Goal: Task Accomplishment & Management: Manage account settings

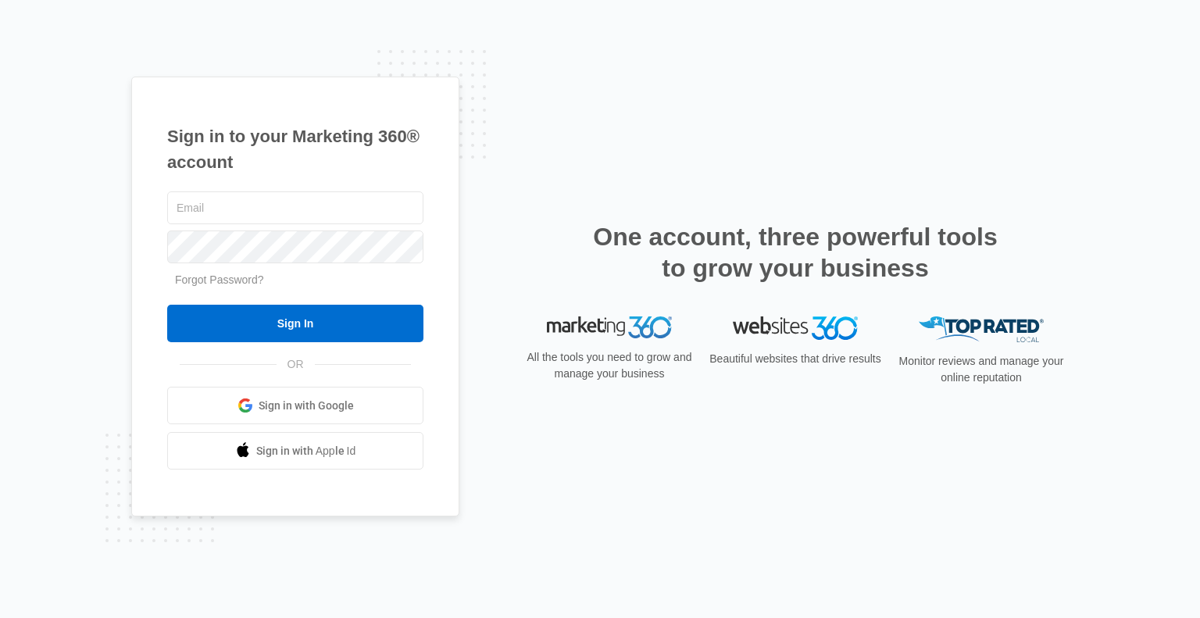
type input "[EMAIL_ADDRESS][DOMAIN_NAME]"
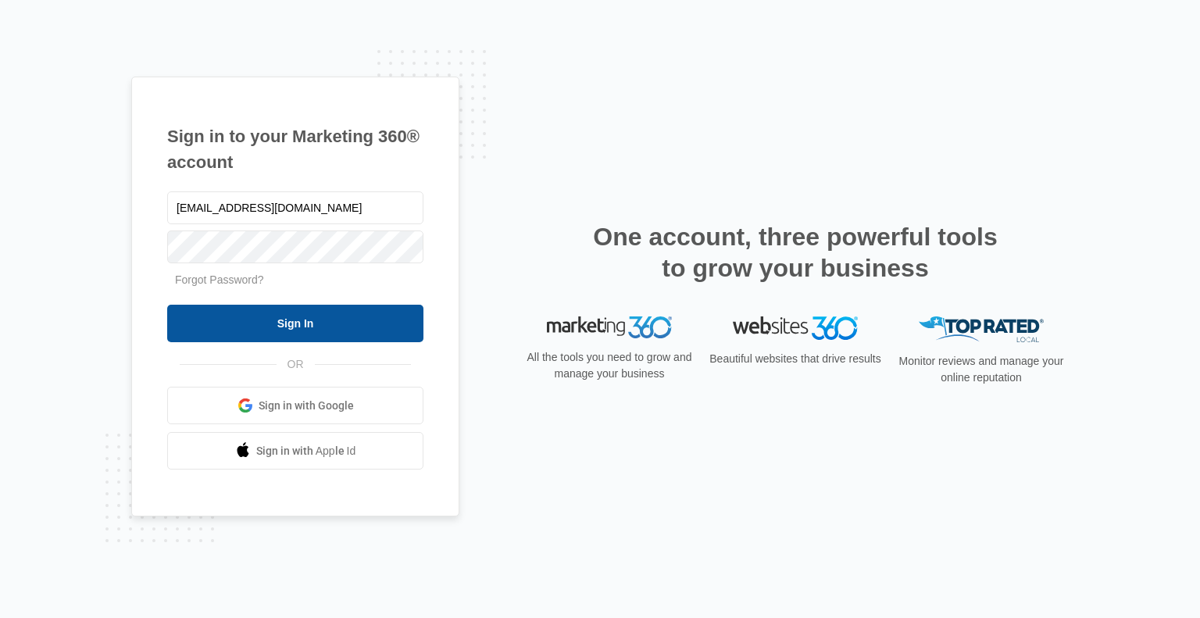
click at [342, 314] on input "Sign In" at bounding box center [295, 323] width 256 height 37
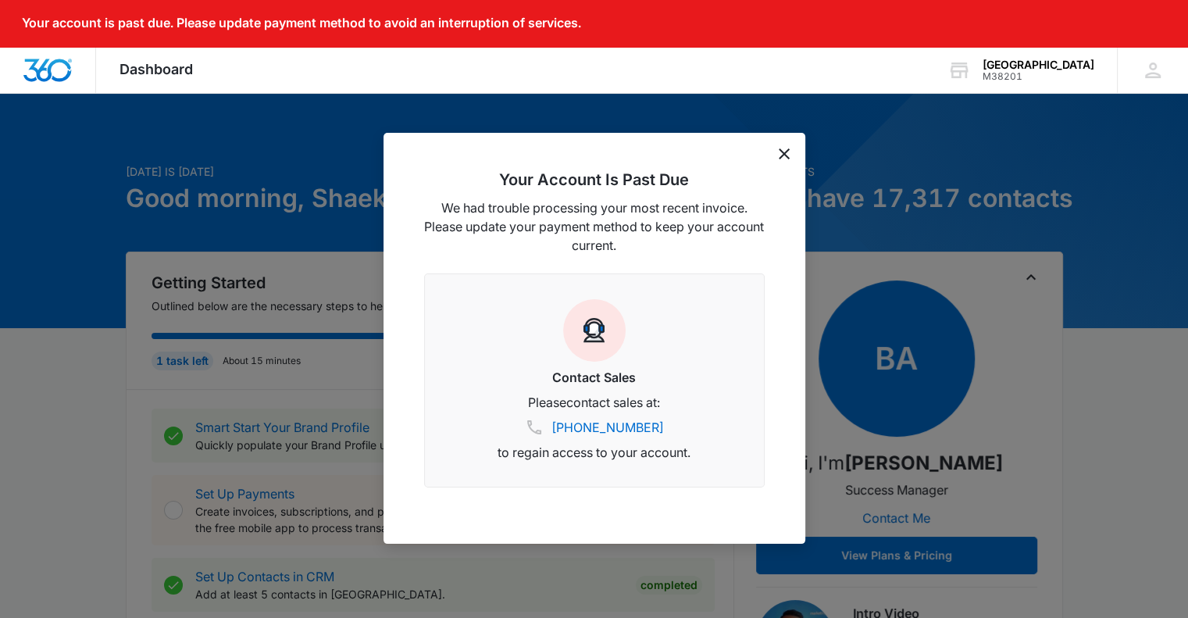
click at [782, 155] on icon "dismiss this dialog" at bounding box center [784, 153] width 11 height 11
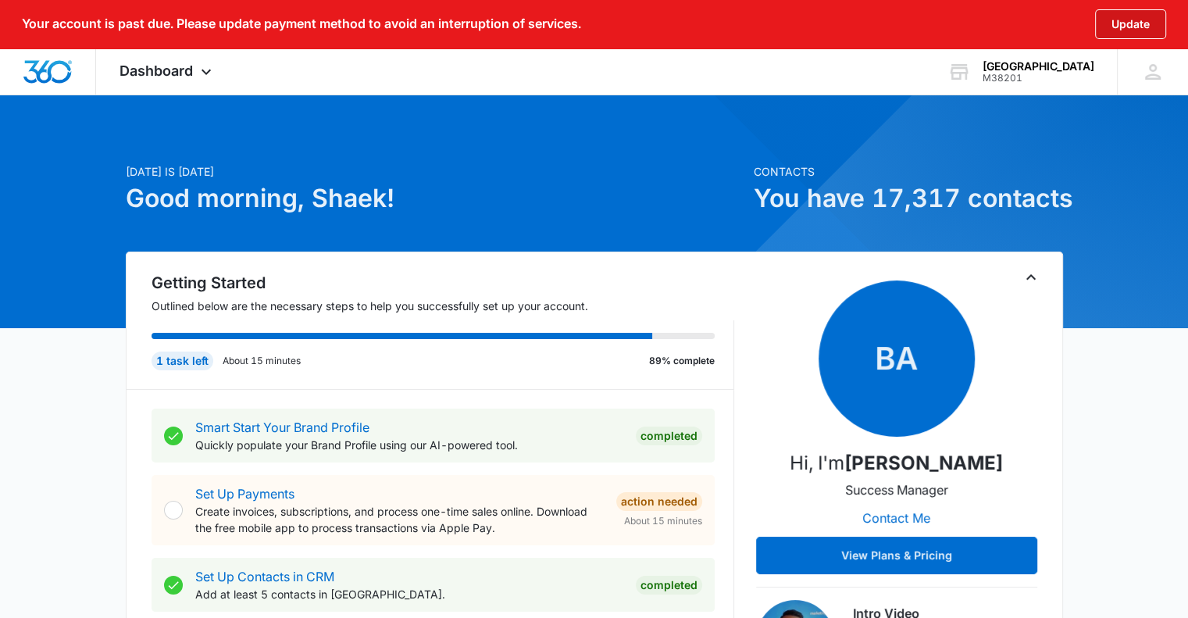
click at [1138, 13] on button "Update" at bounding box center [1130, 24] width 71 height 30
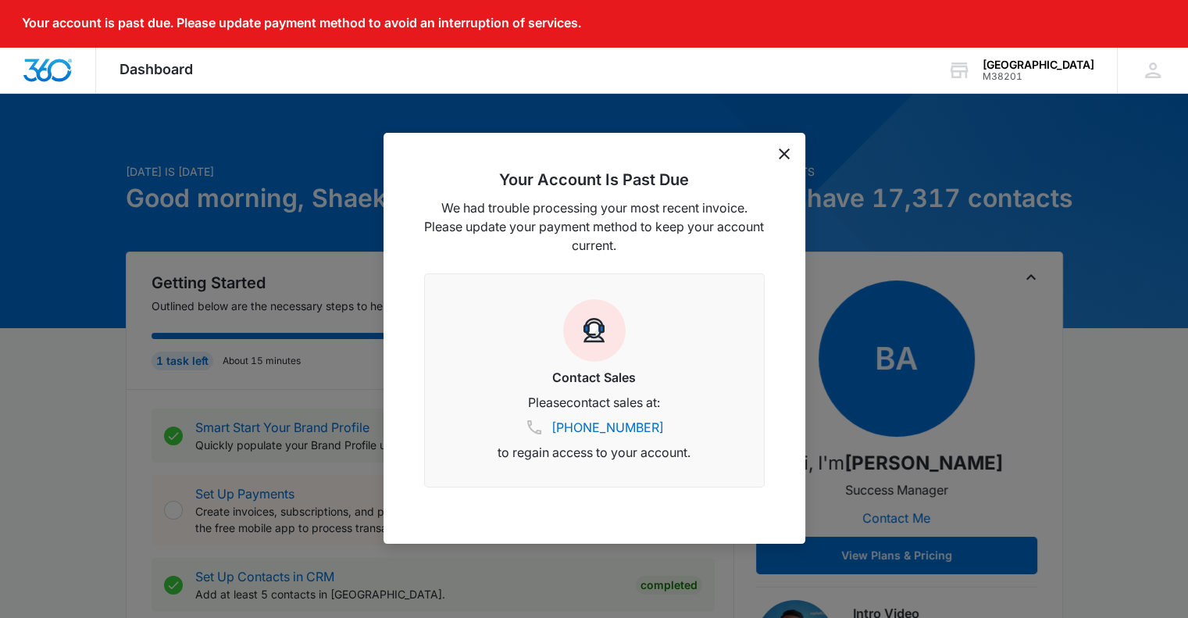
click at [790, 137] on div "Your Account Is Past Due We had trouble processing your most recent invoice. Pl…" at bounding box center [594, 338] width 422 height 411
click at [784, 155] on icon "dismiss this dialog" at bounding box center [784, 153] width 11 height 11
click at [783, 153] on icon "dismiss this dialog" at bounding box center [784, 153] width 11 height 11
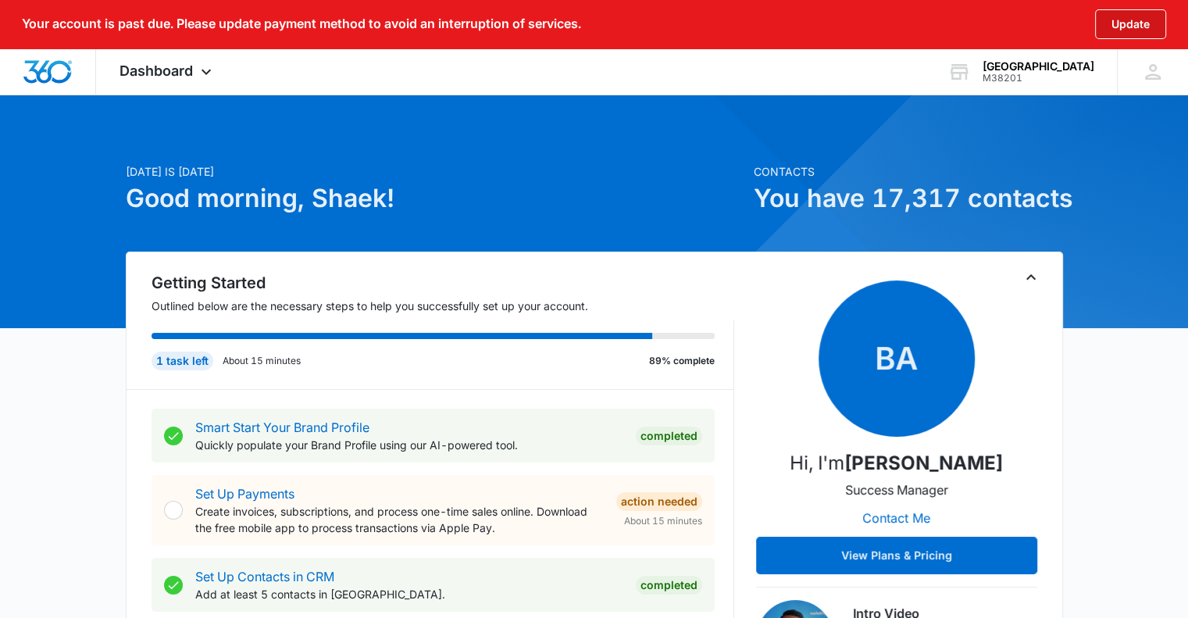
click at [1134, 9] on button "Update" at bounding box center [1130, 24] width 71 height 30
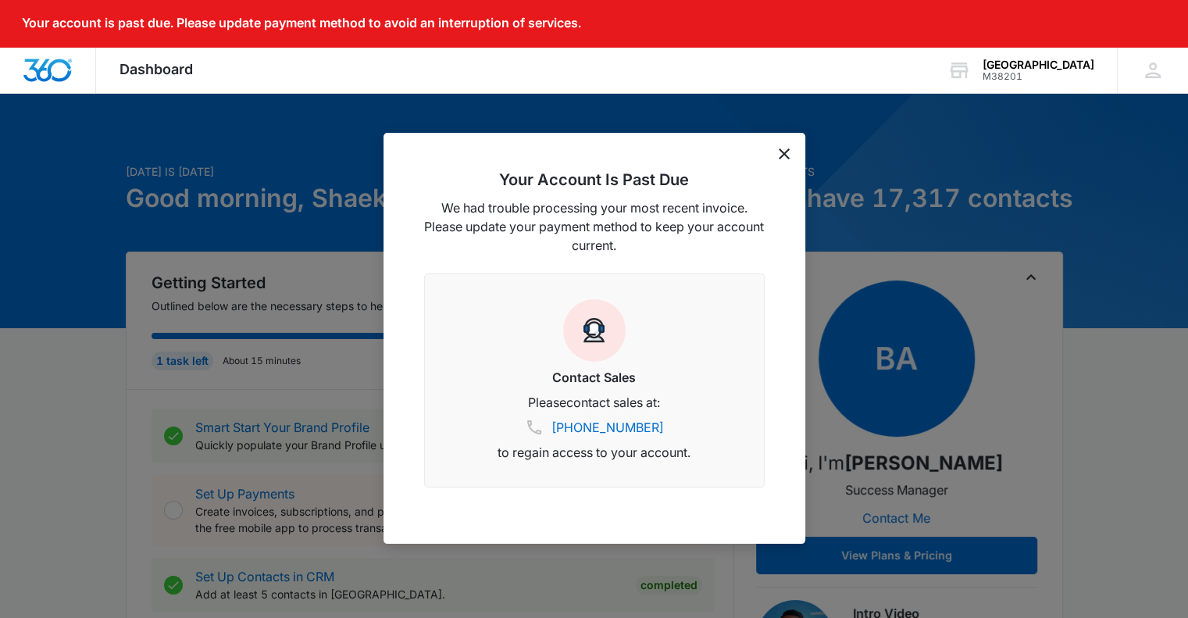
click at [783, 153] on icon "dismiss this dialog" at bounding box center [784, 153] width 11 height 11
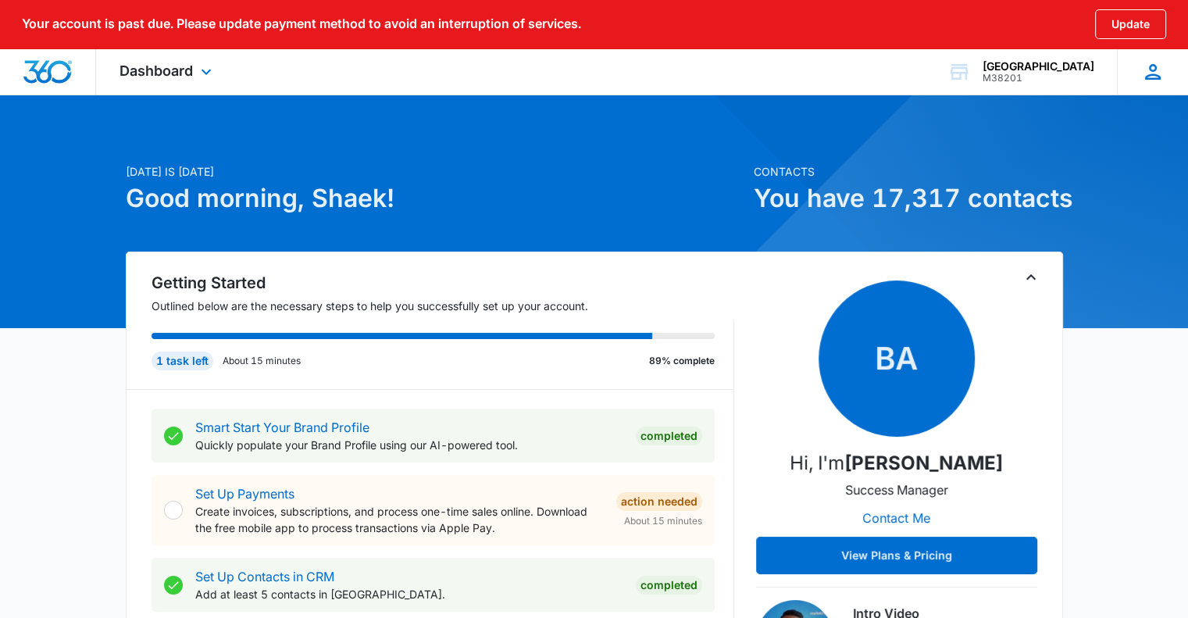
click at [1151, 80] on icon at bounding box center [1152, 71] width 23 height 23
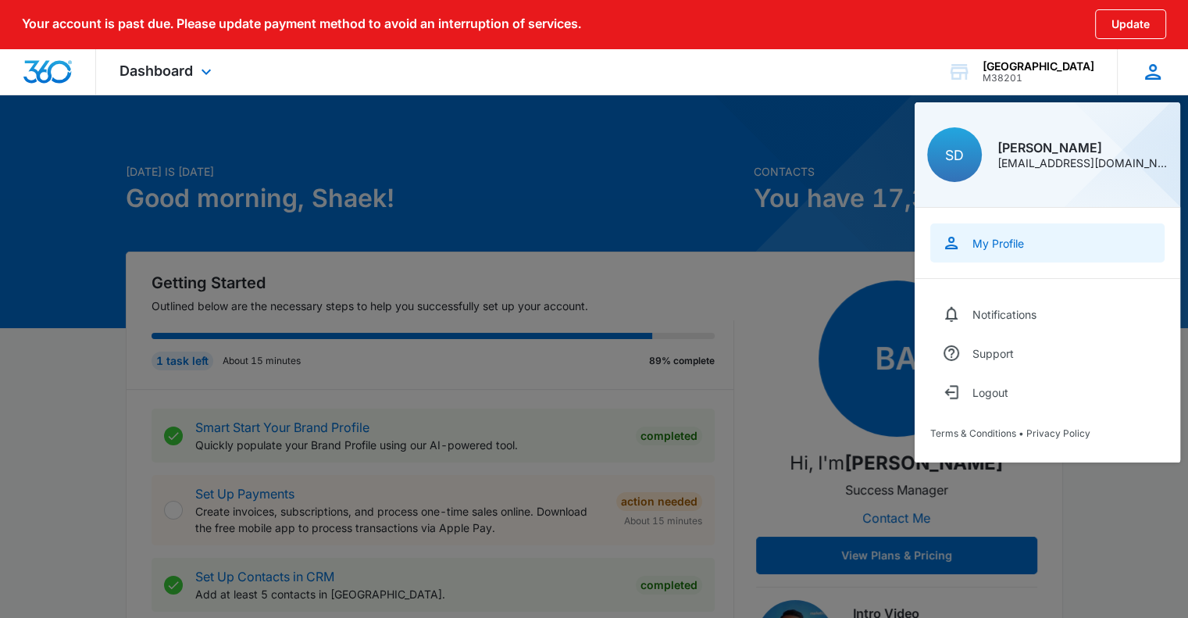
click at [1025, 242] on link "My Profile" at bounding box center [1047, 242] width 234 height 39
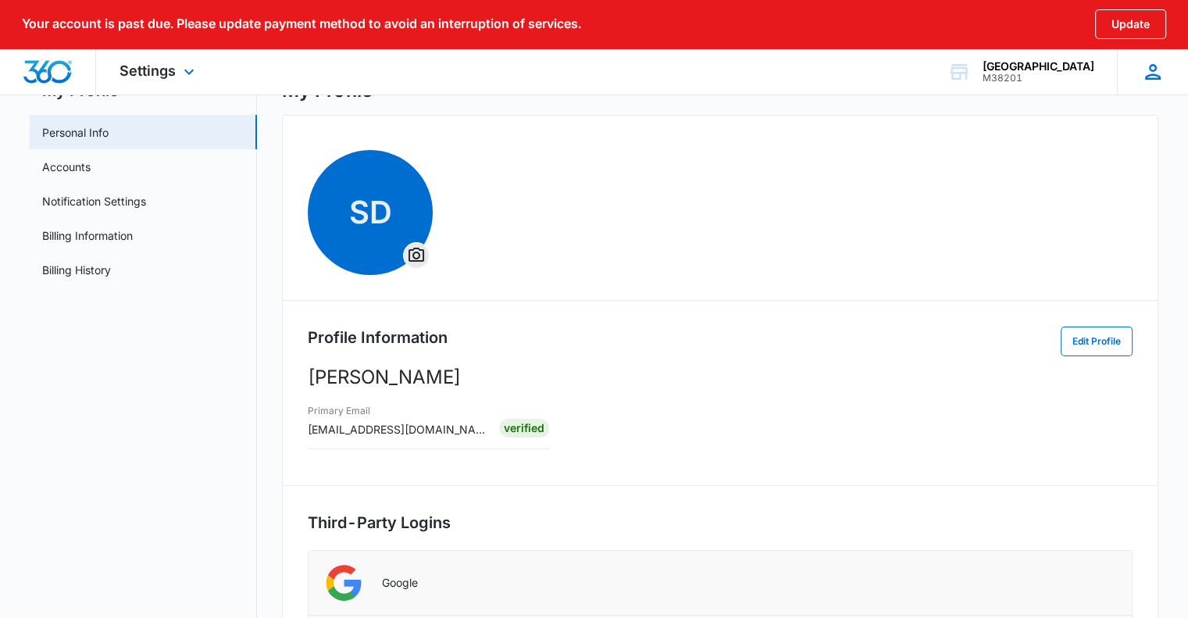
scroll to position [66, 0]
click at [87, 229] on link "Billing Information" at bounding box center [87, 235] width 91 height 16
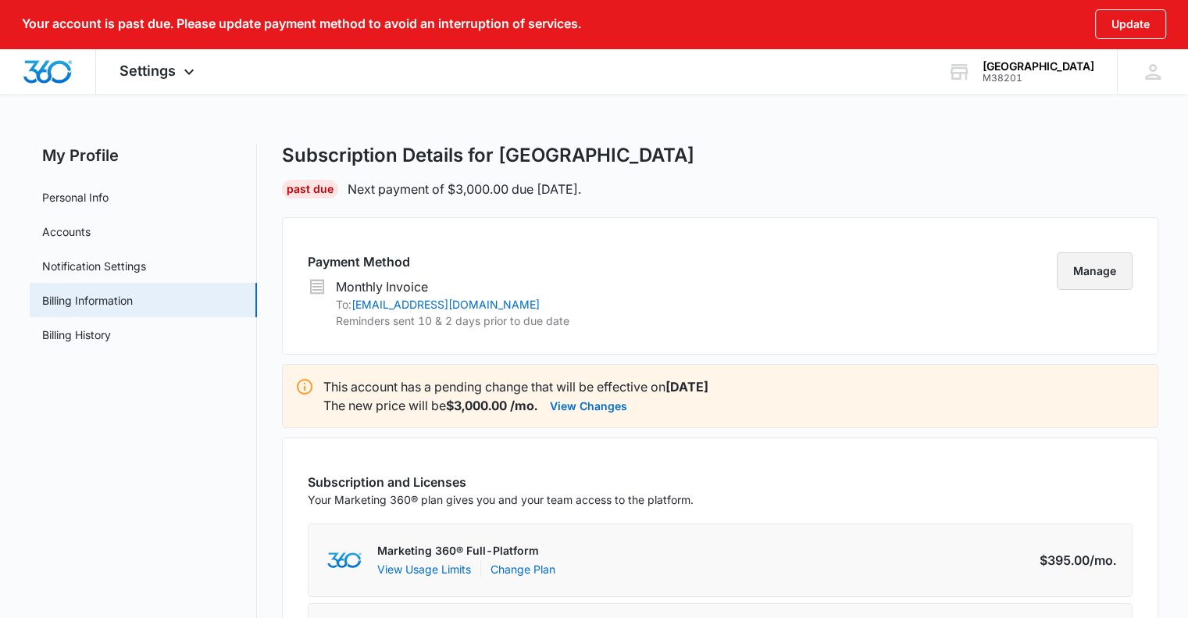
click at [1097, 268] on button "Manage" at bounding box center [1095, 270] width 76 height 37
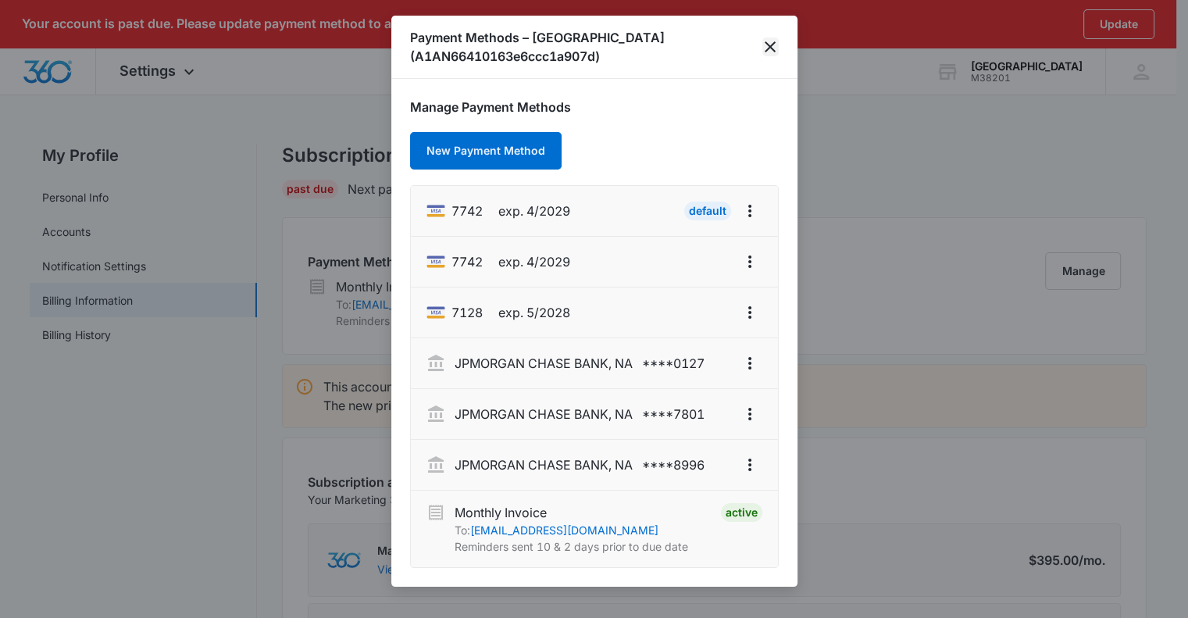
click at [769, 40] on icon "close" at bounding box center [770, 46] width 19 height 19
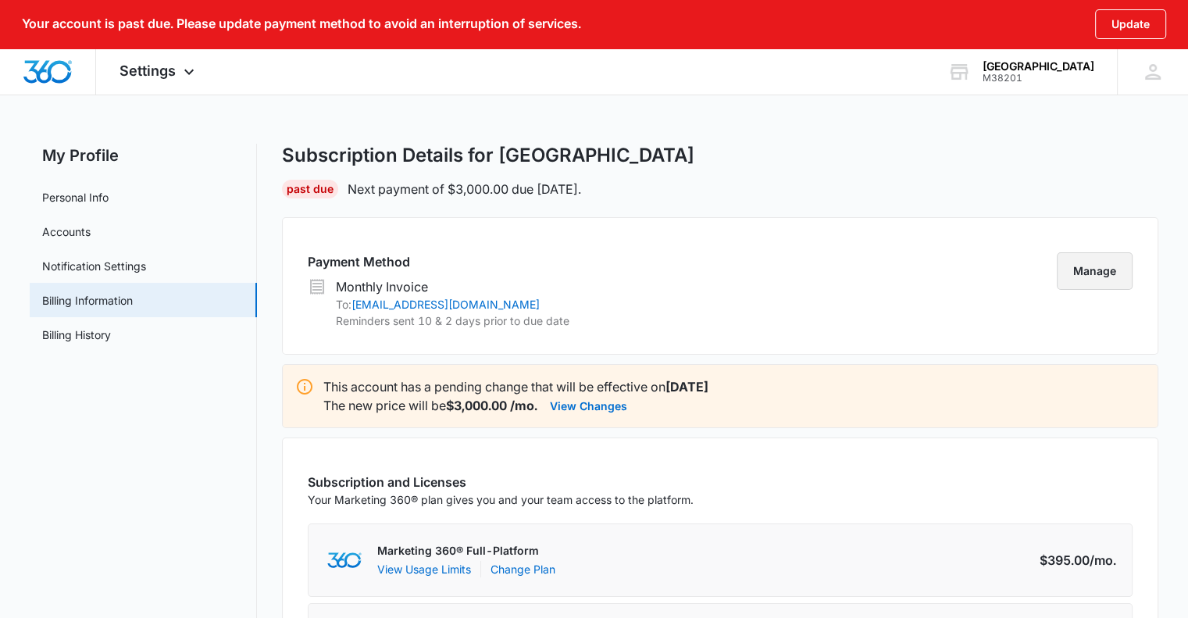
click at [1100, 272] on button "Manage" at bounding box center [1095, 270] width 76 height 37
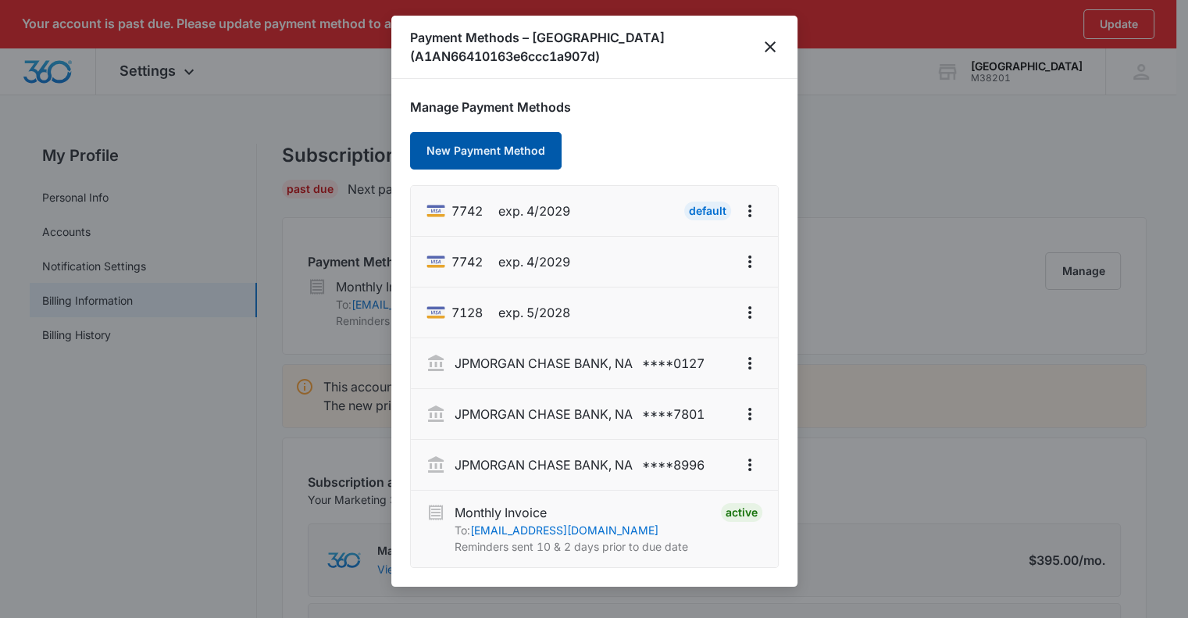
click at [527, 152] on button "New Payment Method" at bounding box center [486, 150] width 152 height 37
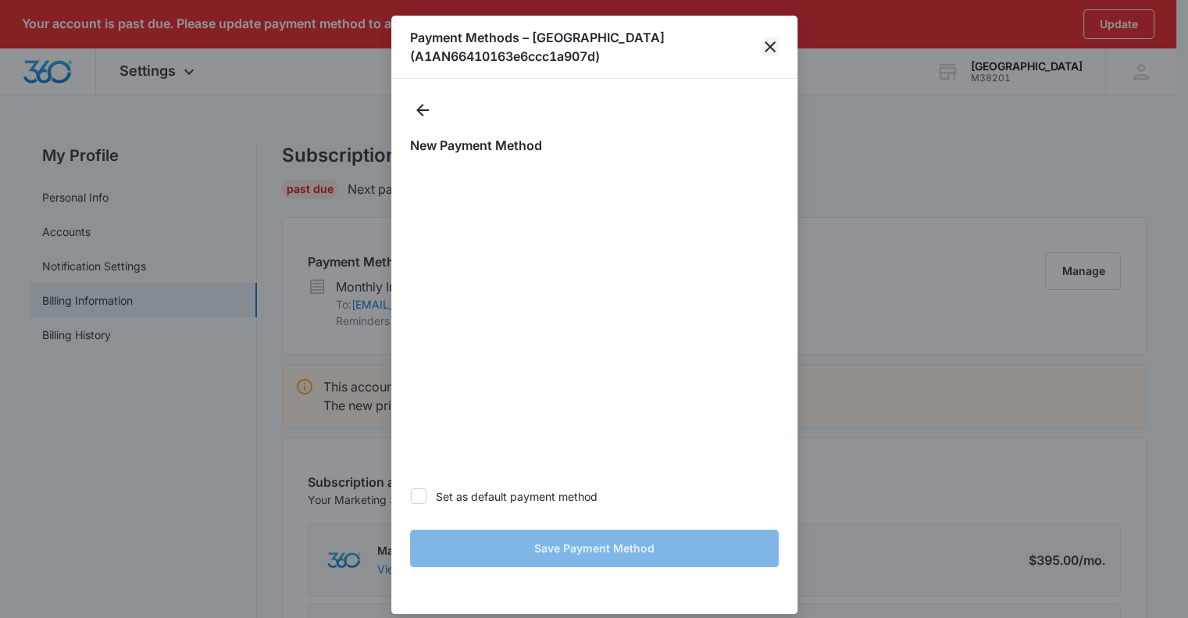
click at [771, 47] on icon "close" at bounding box center [770, 46] width 19 height 19
